Goal: Task Accomplishment & Management: Use online tool/utility

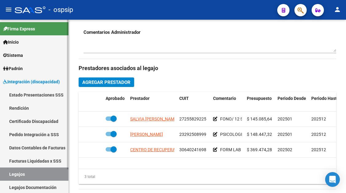
click at [15, 169] on link "Legajos" at bounding box center [34, 173] width 69 height 13
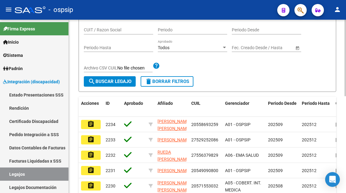
scroll to position [66, 0]
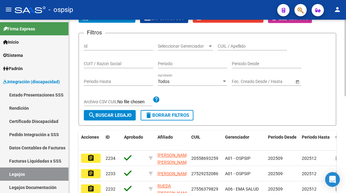
click at [231, 48] on input "CUIL / Apellido" at bounding box center [252, 46] width 69 height 5
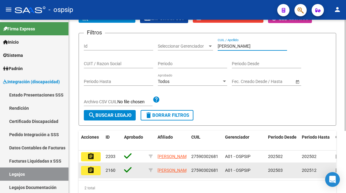
type input "LOZANO P"
click at [91, 174] on mat-icon "assignment" at bounding box center [90, 170] width 7 height 7
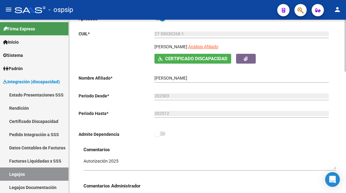
scroll to position [184, 0]
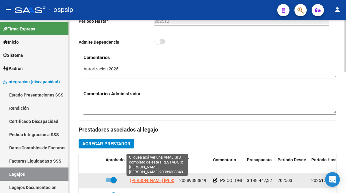
click at [149, 180] on span "ANSELMINO JUAN IGNACIO" at bounding box center [163, 180] width 67 height 5
type textarea "20389383849"
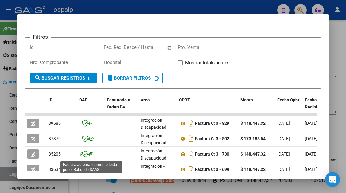
scroll to position [123, 0]
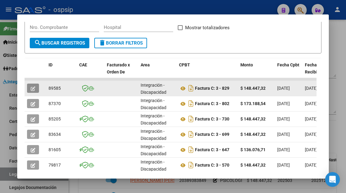
click at [35, 89] on icon "button" at bounding box center [33, 88] width 5 height 5
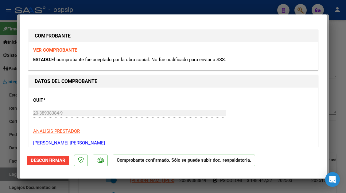
scroll to position [0, 0]
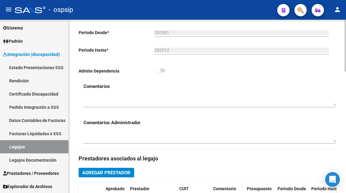
scroll to position [184, 0]
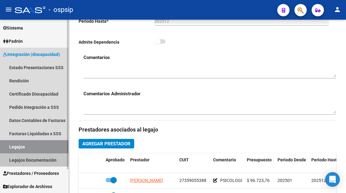
click at [37, 158] on link "Legajos Documentación" at bounding box center [34, 159] width 69 height 13
